Goal: Task Accomplishment & Management: Complete application form

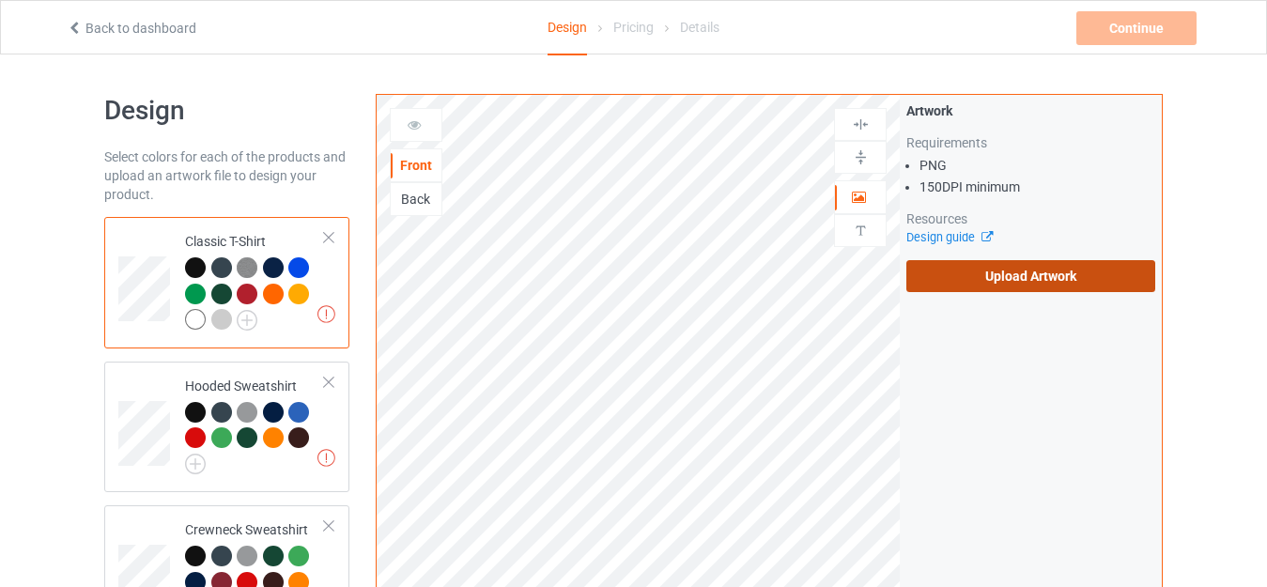
click at [966, 271] on label "Upload Artwork" at bounding box center [1031, 276] width 249 height 32
click at [0, 0] on input "Upload Artwork" at bounding box center [0, 0] width 0 height 0
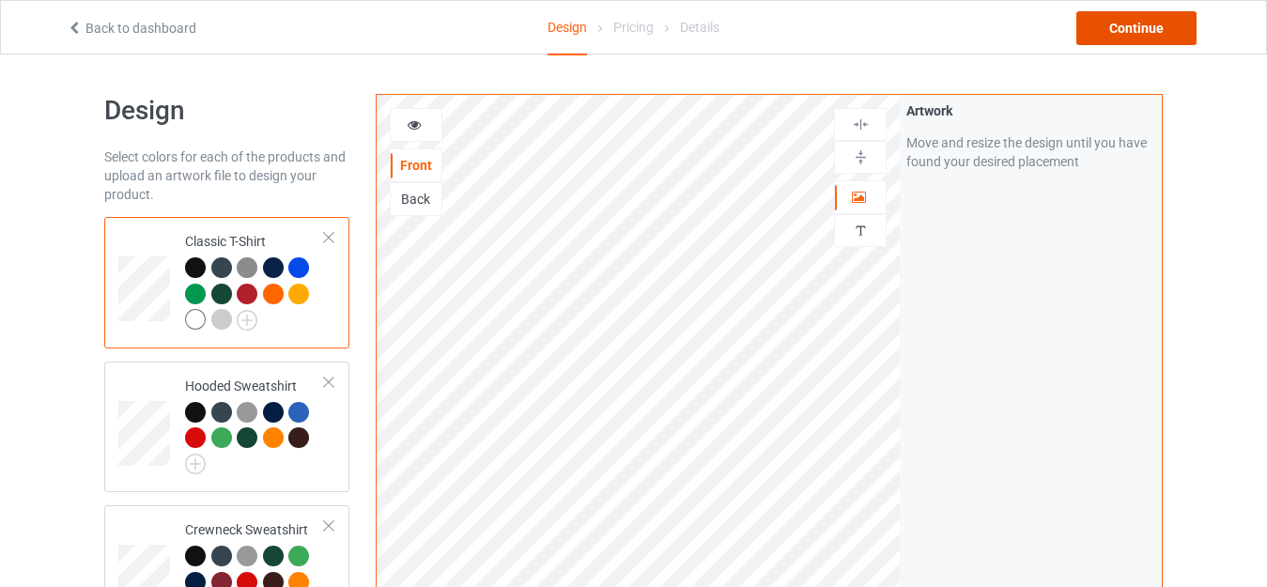
click at [1103, 37] on div "Continue" at bounding box center [1137, 28] width 120 height 34
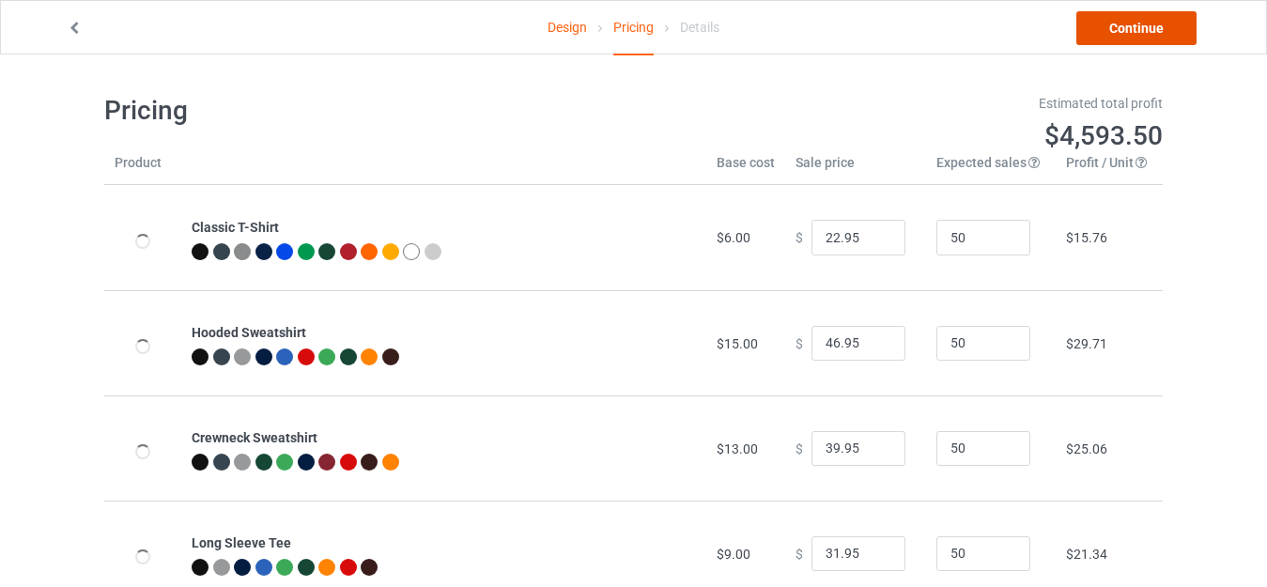
click at [1103, 37] on link "Continue" at bounding box center [1137, 28] width 120 height 34
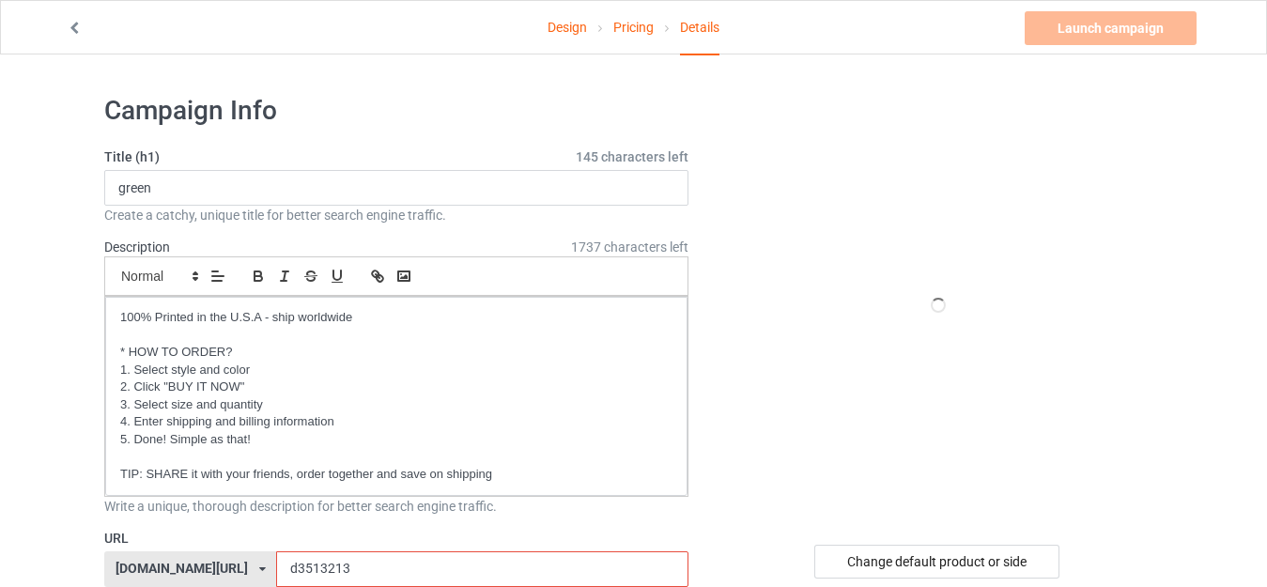
scroll to position [94, 0]
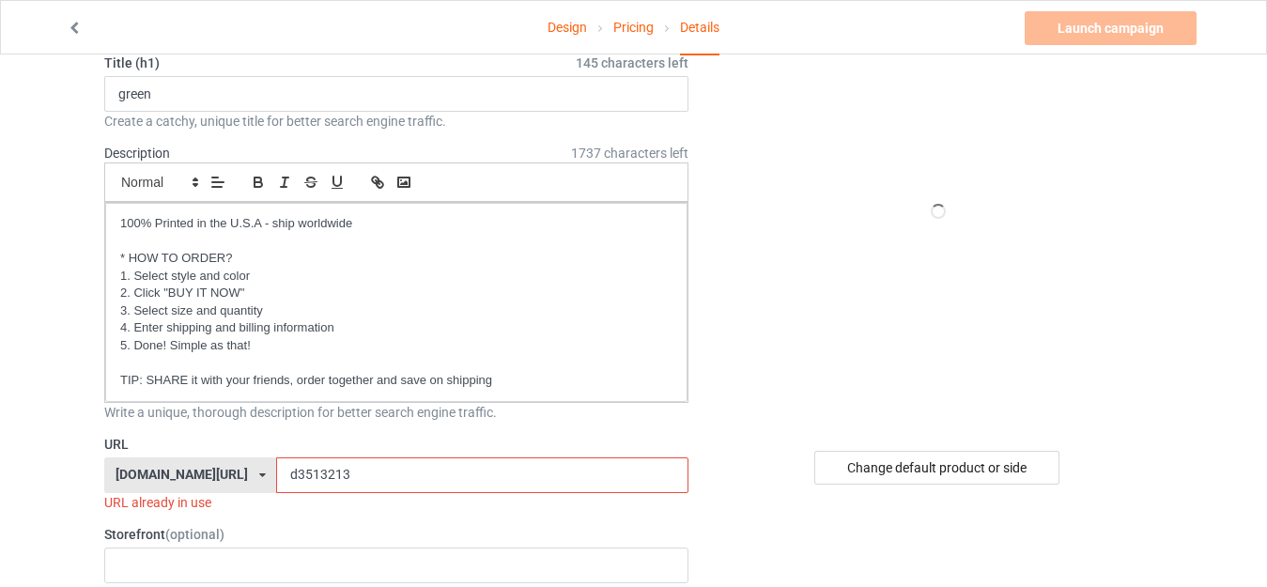
click at [302, 474] on input "d3513213" at bounding box center [482, 476] width 412 height 36
type input "d351321"
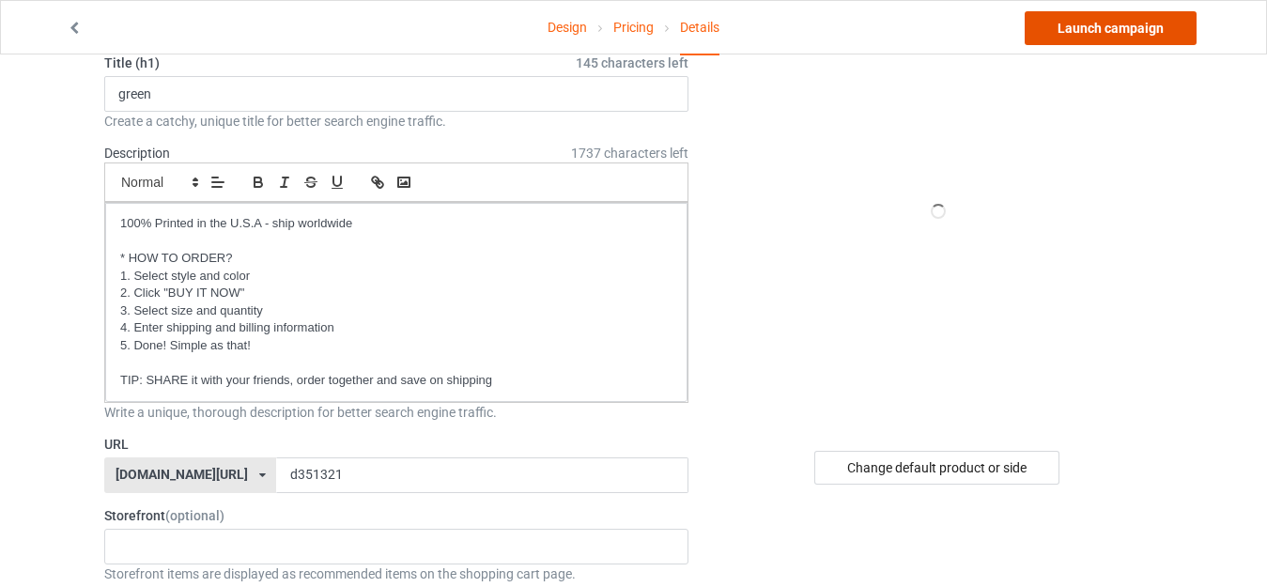
click at [1080, 33] on link "Launch campaign" at bounding box center [1111, 28] width 172 height 34
